Goal: Contribute content: Contribute content

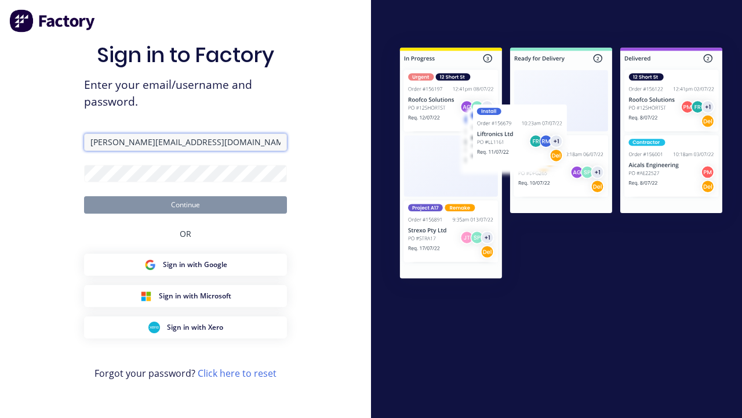
type input "[PERSON_NAME][EMAIL_ADDRESS][DOMAIN_NAME]"
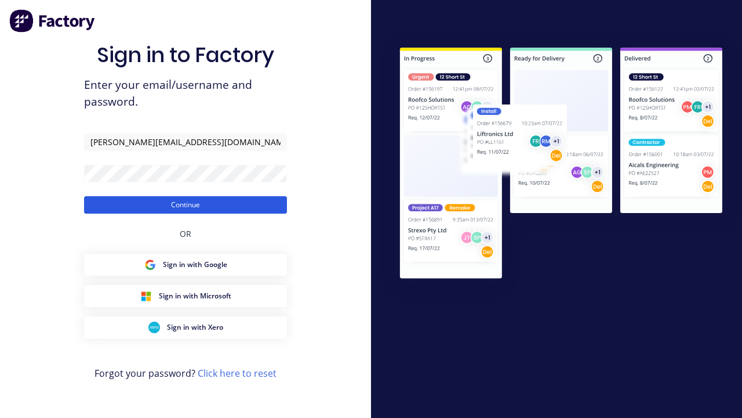
click at [186, 204] on button "Continue" at bounding box center [185, 204] width 203 height 17
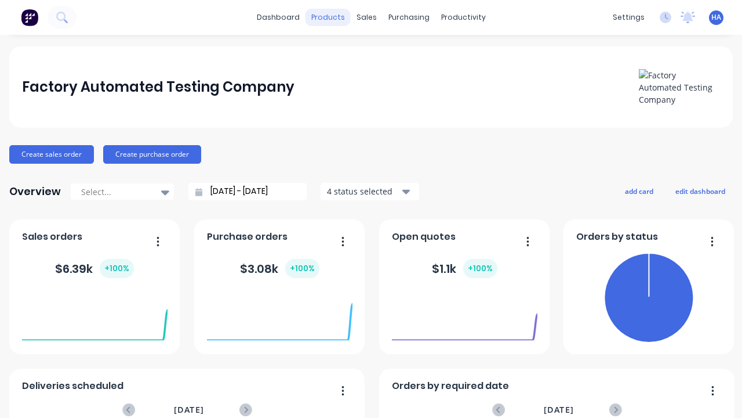
click at [328, 17] on div "products" at bounding box center [328, 17] width 45 height 17
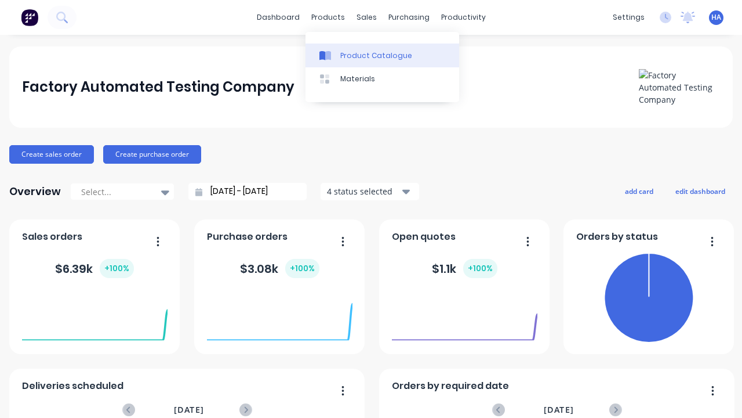
click at [382, 55] on div "Product Catalogue" at bounding box center [376, 55] width 72 height 10
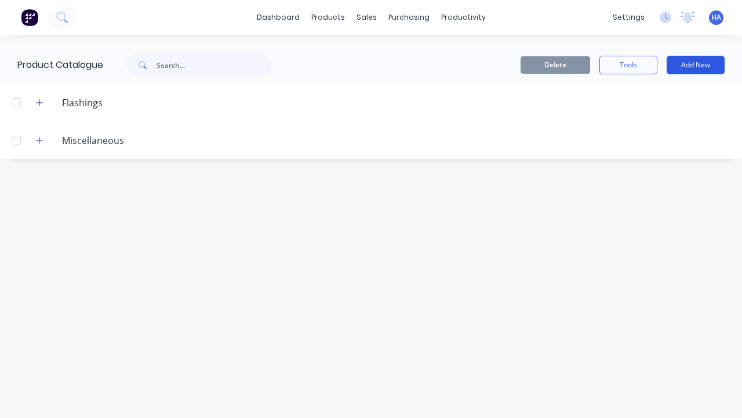
click at [696, 65] on button "Add New" at bounding box center [696, 65] width 58 height 19
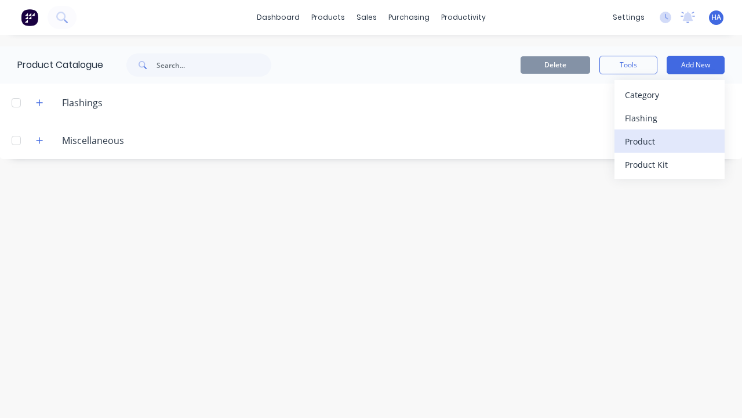
click at [670, 141] on div "Product" at bounding box center [669, 141] width 89 height 17
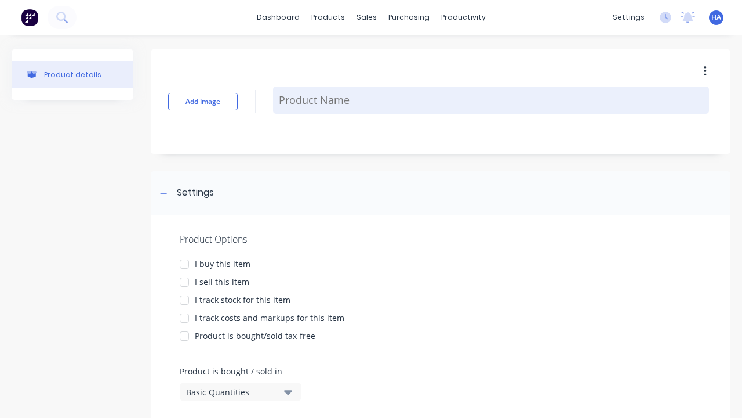
click at [491, 100] on textarea at bounding box center [491, 99] width 436 height 27
type textarea "x"
type textarea "Test Sqm Product"
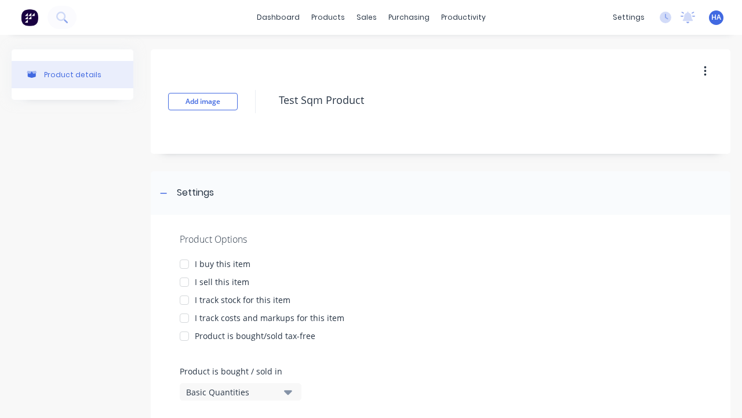
click at [184, 263] on div at bounding box center [184, 263] width 23 height 23
click at [184, 281] on div at bounding box center [184, 281] width 23 height 23
type textarea "x"
type textarea "Test Sqm Product"
click at [232, 391] on div "Basic Quantities" at bounding box center [232, 392] width 93 height 12
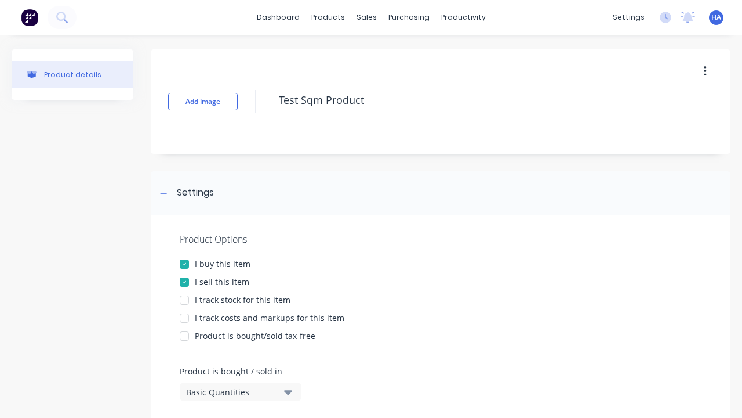
type textarea "x"
type textarea "Test Sqm Product"
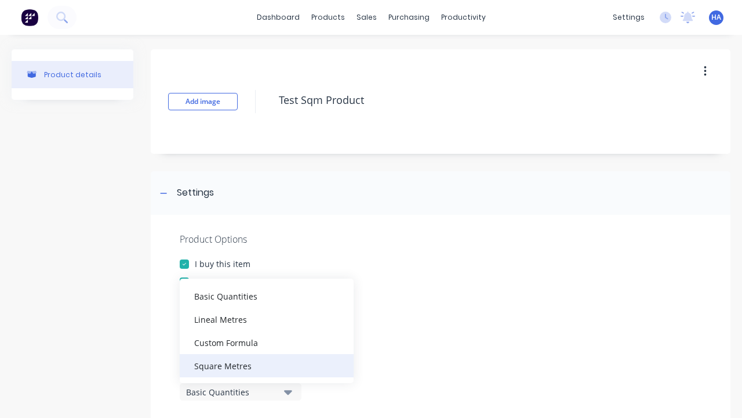
click at [267, 365] on div "Square Metres" at bounding box center [267, 365] width 174 height 23
type textarea "x"
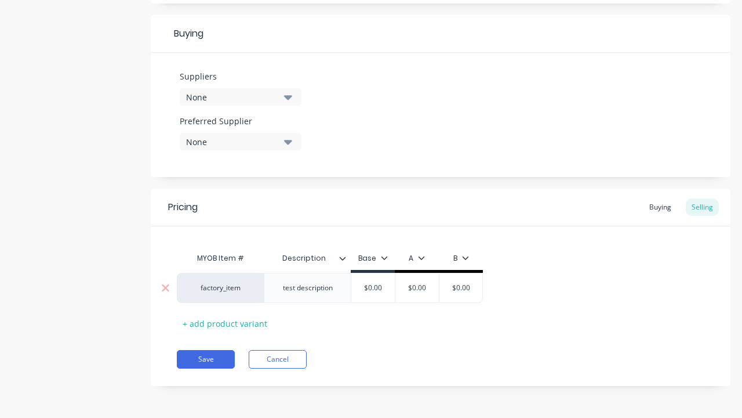
click at [417, 288] on input "text" at bounding box center [418, 287] width 58 height 10
type textarea "x"
type input "$0.00"
type textarea "x"
type input "100"
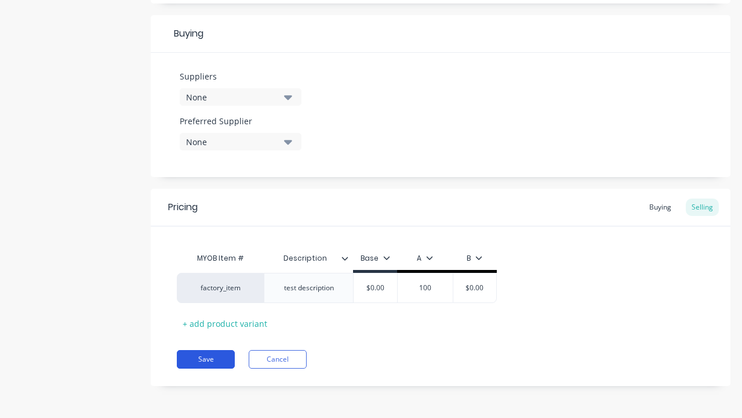
click at [206, 359] on button "Save" at bounding box center [206, 359] width 58 height 19
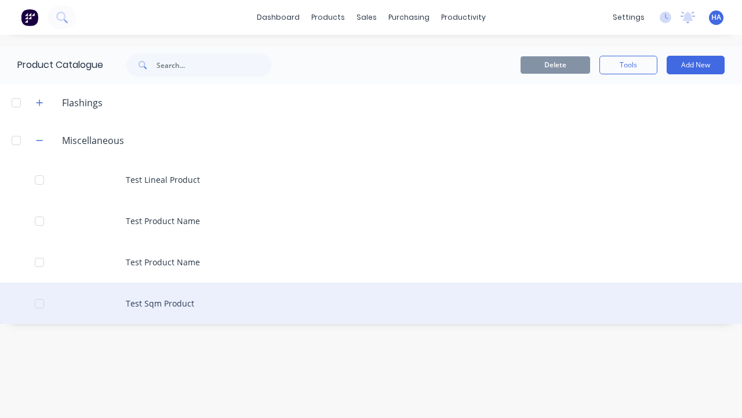
click at [371, 303] on div "Test Sqm Product" at bounding box center [371, 302] width 742 height 41
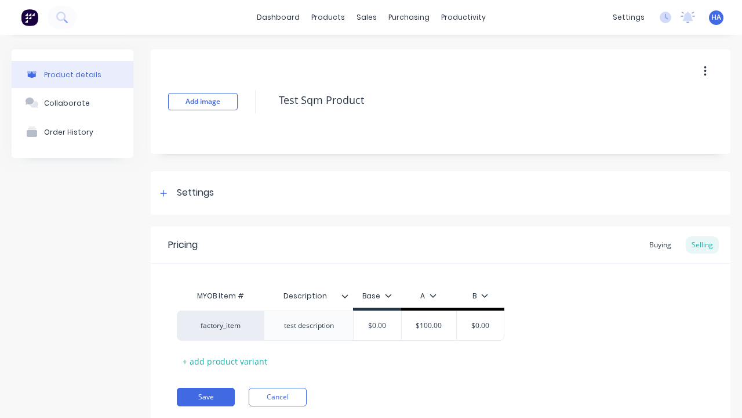
click at [705, 71] on icon "button" at bounding box center [705, 71] width 2 height 10
click at [664, 125] on div "Delete" at bounding box center [663, 125] width 89 height 17
type textarea "x"
